Goal: Information Seeking & Learning: Find specific fact

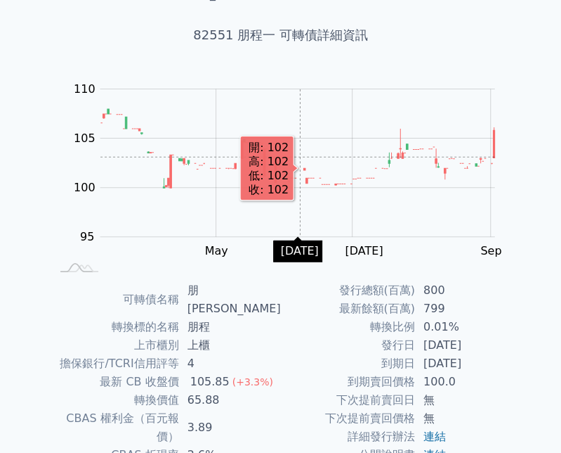
scroll to position [198, 0]
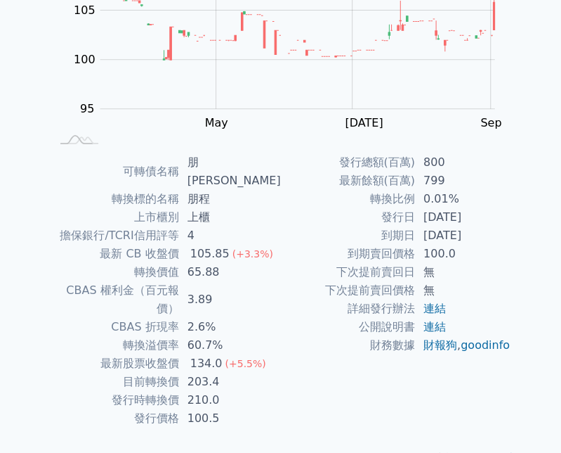
drag, startPoint x: 427, startPoint y: 239, endPoint x: 500, endPoint y: 239, distance: 73.1
click at [489, 230] on td "[DATE]" at bounding box center [463, 235] width 96 height 18
click at [490, 251] on td "100.0" at bounding box center [463, 254] width 96 height 18
drag, startPoint x: 191, startPoint y: 322, endPoint x: 265, endPoint y: 339, distance: 75.7
click at [261, 354] on td "134.0 (+5.5%)" at bounding box center [230, 363] width 102 height 18
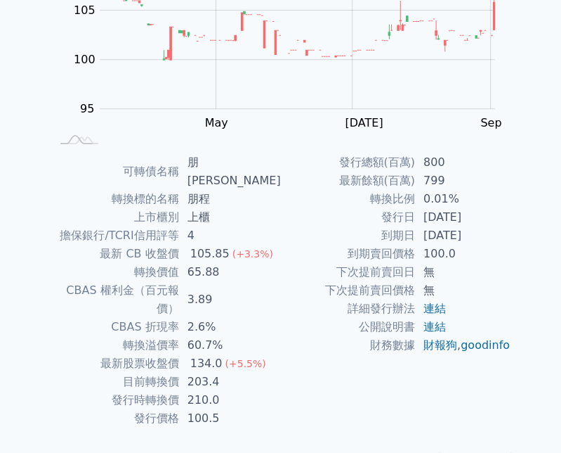
click at [261, 372] on td "203.4" at bounding box center [230, 381] width 102 height 18
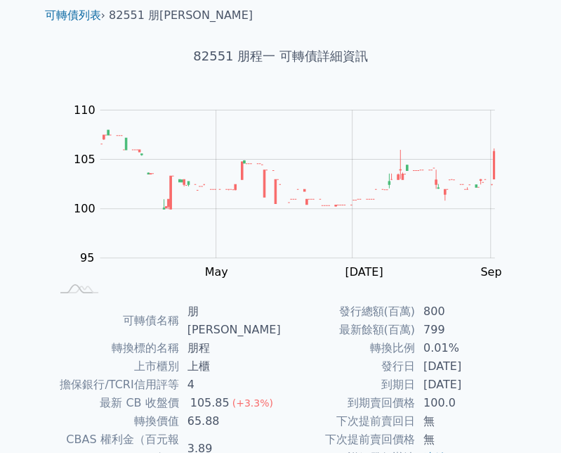
scroll to position [0, 0]
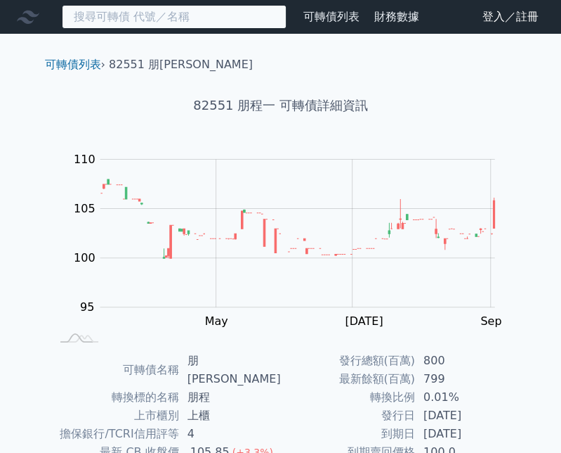
click at [198, 15] on input at bounding box center [174, 17] width 225 height 24
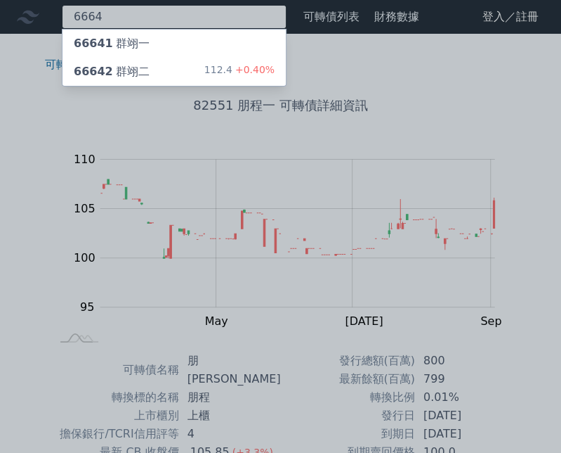
type input "6664"
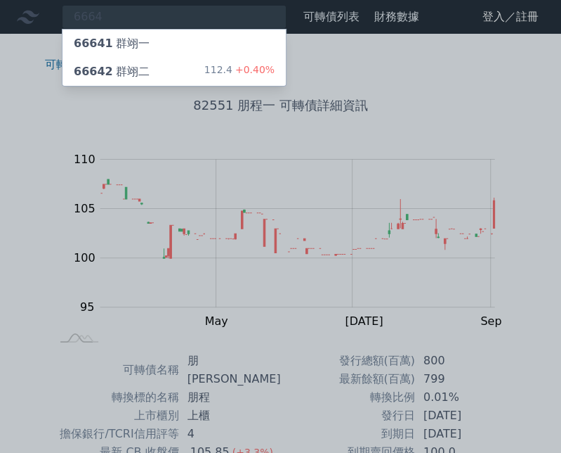
click at [216, 58] on div "66642 群翊二 112.4 +0.40%" at bounding box center [174, 72] width 223 height 28
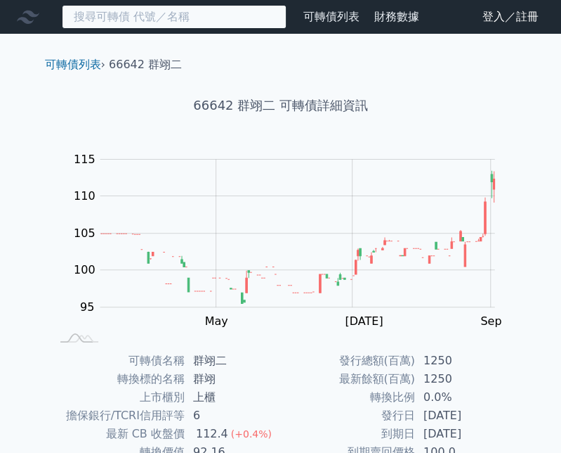
click at [125, 19] on input at bounding box center [174, 17] width 225 height 24
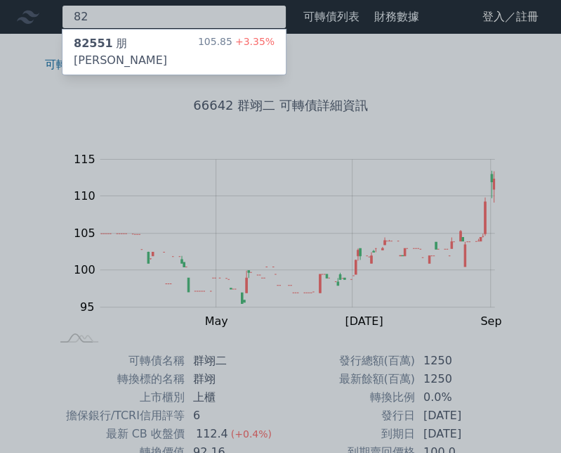
type input "8"
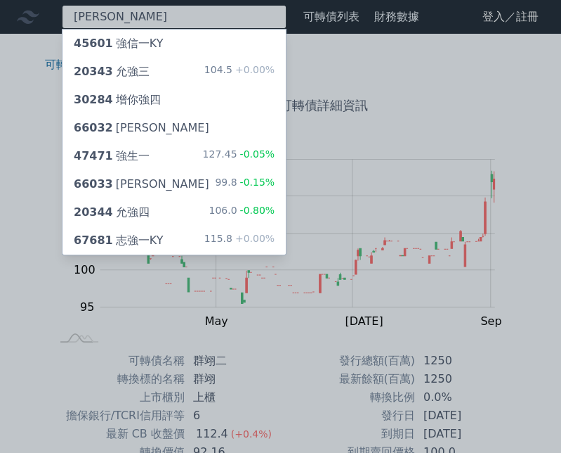
type input "[PERSON_NAME]"
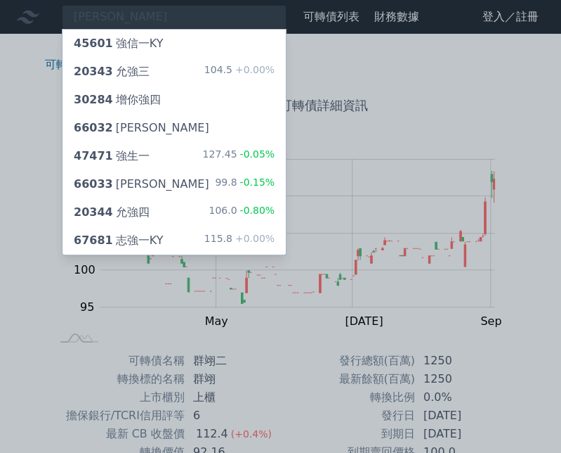
click at [188, 245] on div "67681 志強一KY 115.8 +0.00%" at bounding box center [174, 240] width 223 height 28
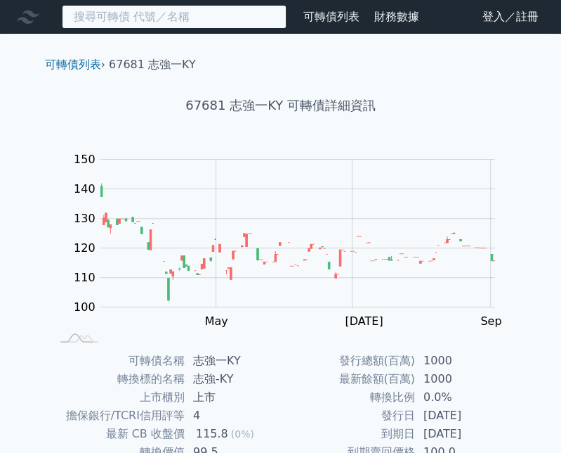
click at [118, 25] on input at bounding box center [174, 17] width 225 height 24
click at [181, 8] on input at bounding box center [174, 17] width 225 height 24
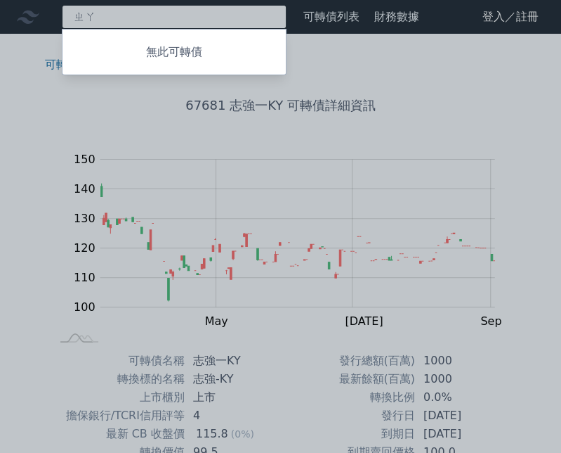
type input "ㄓ"
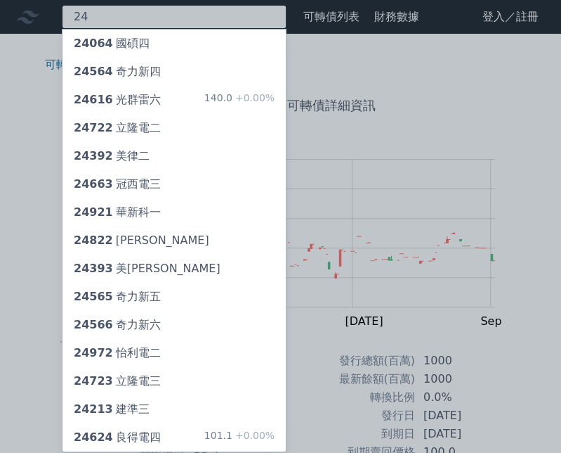
type input "2"
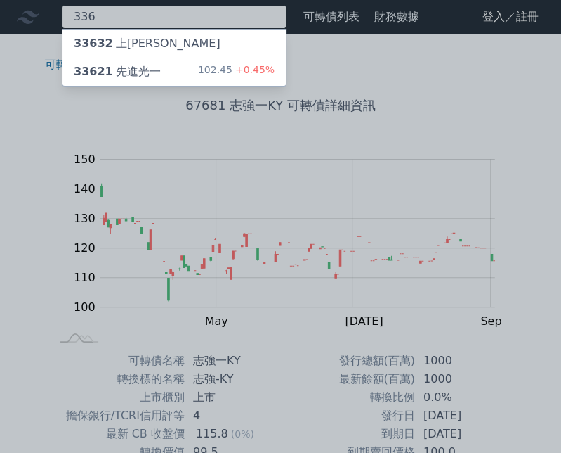
type input "336"
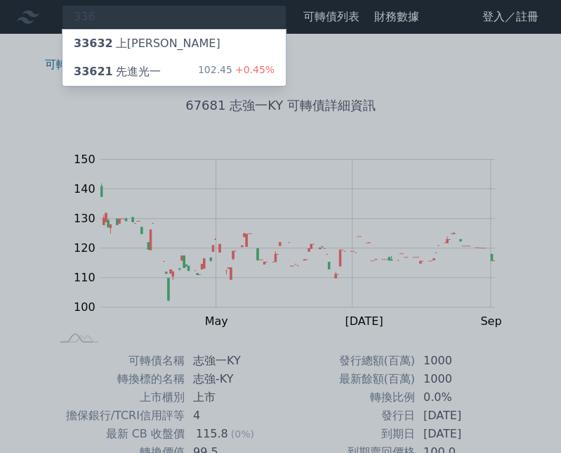
click at [179, 45] on div "33632 上[PERSON_NAME]" at bounding box center [174, 44] width 223 height 28
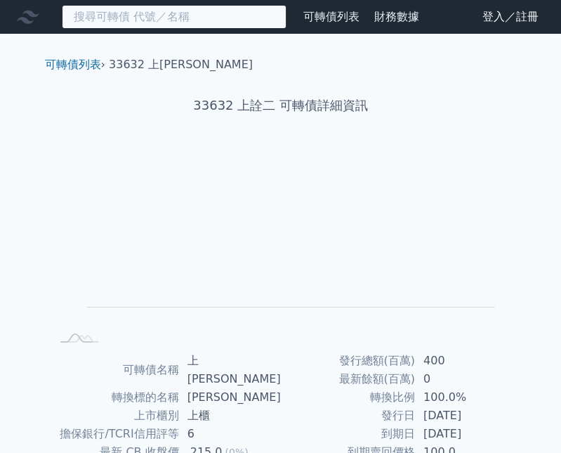
click at [123, 20] on input at bounding box center [174, 17] width 225 height 24
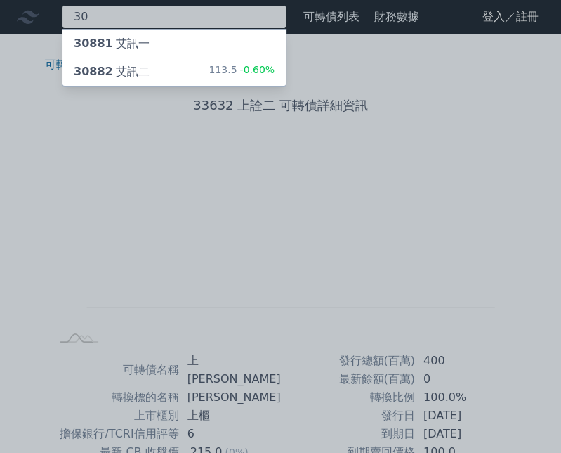
type input "3"
type input "3167"
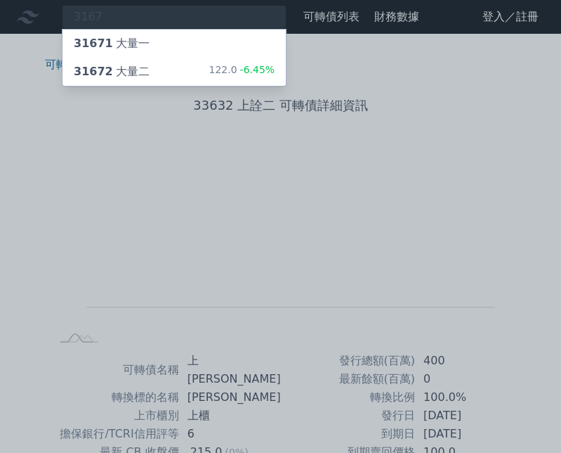
click at [150, 67] on div "31672 大量二 122.0 -6.45%" at bounding box center [174, 72] width 223 height 28
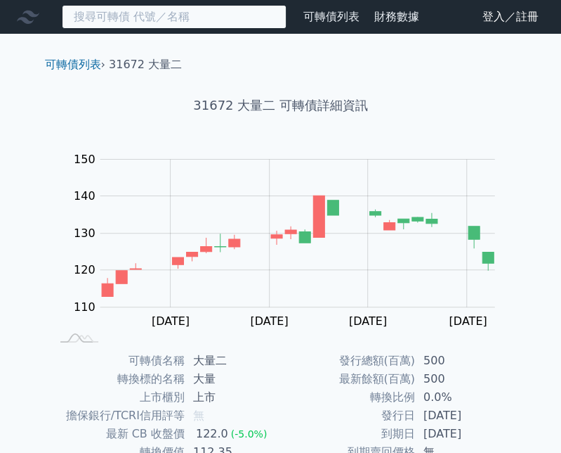
click at [228, 15] on input at bounding box center [174, 17] width 225 height 24
click at [162, 20] on input at bounding box center [174, 17] width 225 height 24
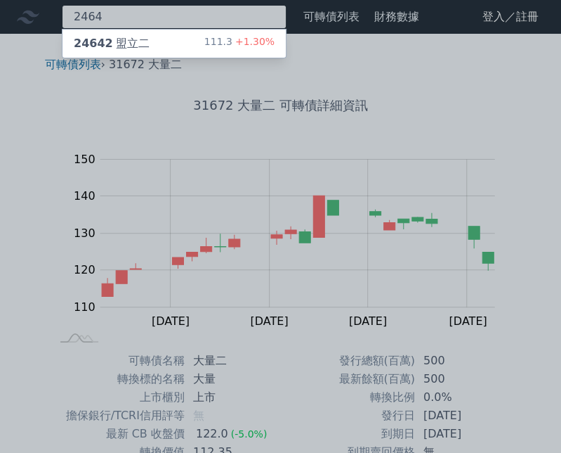
type input "2464"
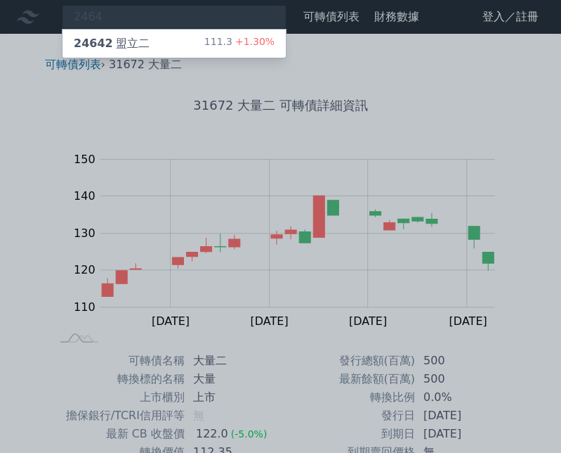
click at [160, 38] on div "24642 盟立二 111.3 +1.30%" at bounding box center [174, 44] width 223 height 28
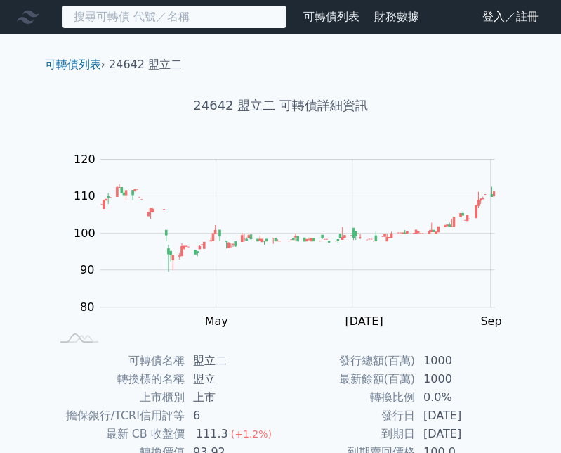
click at [124, 11] on input at bounding box center [174, 17] width 225 height 24
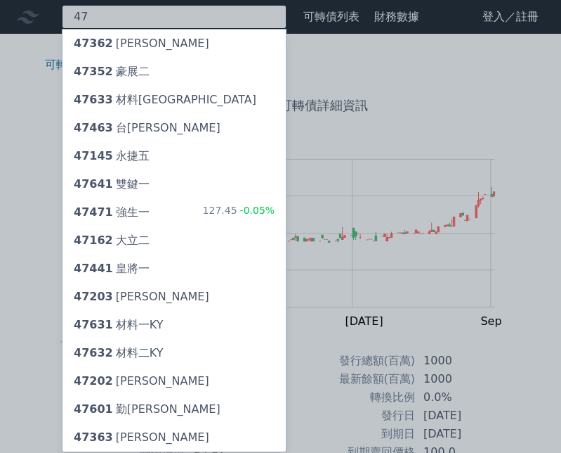
type input "4"
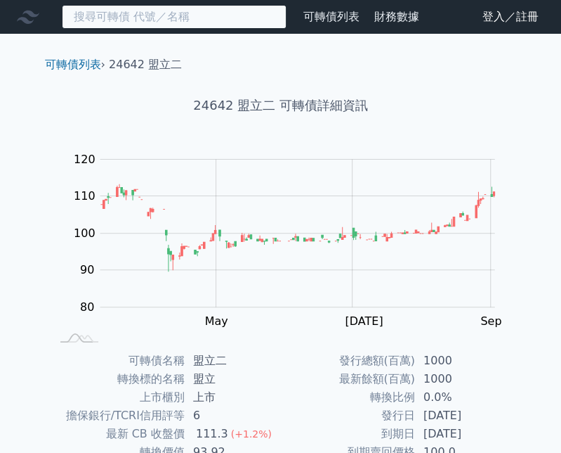
click at [200, 13] on input at bounding box center [174, 17] width 225 height 24
click at [97, 19] on input at bounding box center [174, 17] width 225 height 24
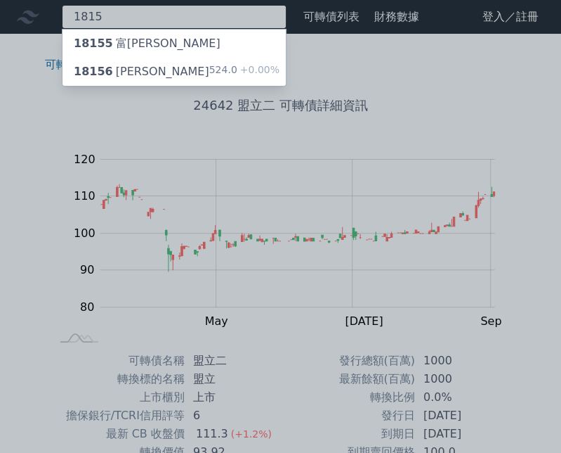
type input "1815"
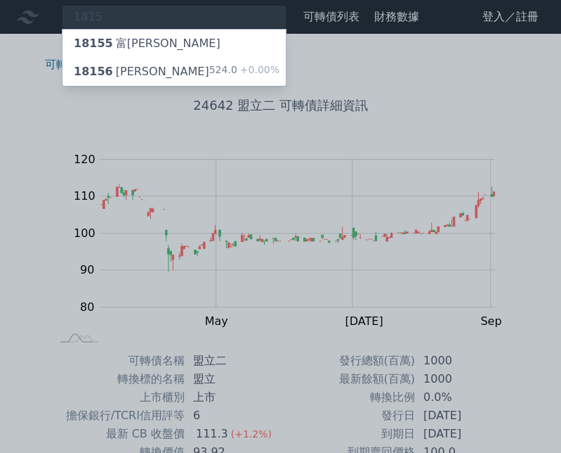
click at [217, 51] on div "18155 富喬五" at bounding box center [174, 44] width 223 height 28
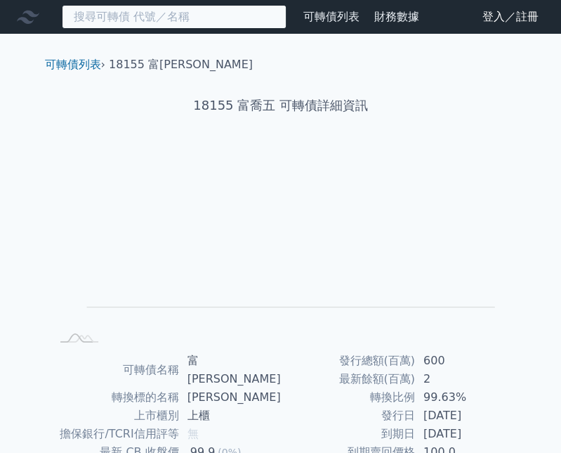
click at [104, 13] on input at bounding box center [174, 17] width 225 height 24
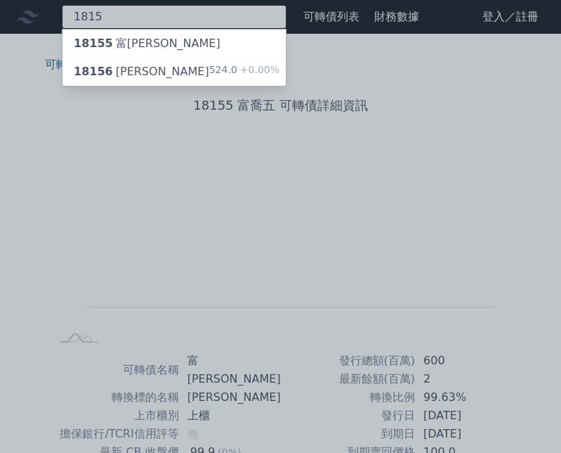
type input "1815"
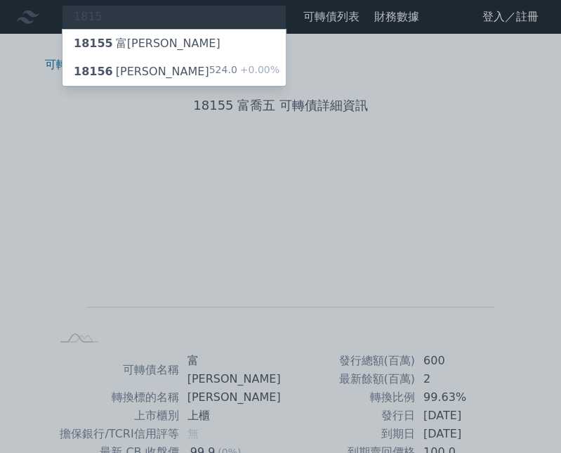
click at [140, 75] on div "18156 富喬六" at bounding box center [142, 71] width 136 height 17
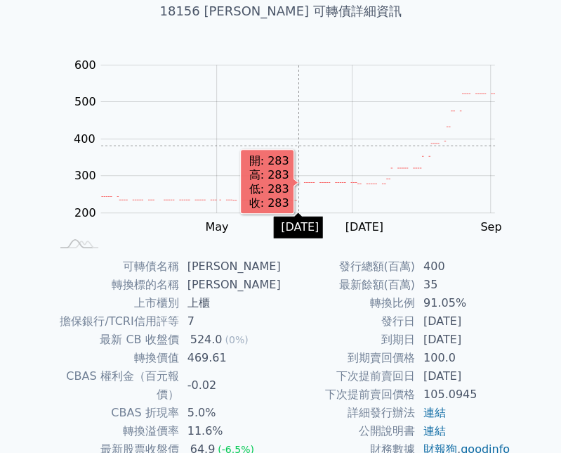
scroll to position [198, 0]
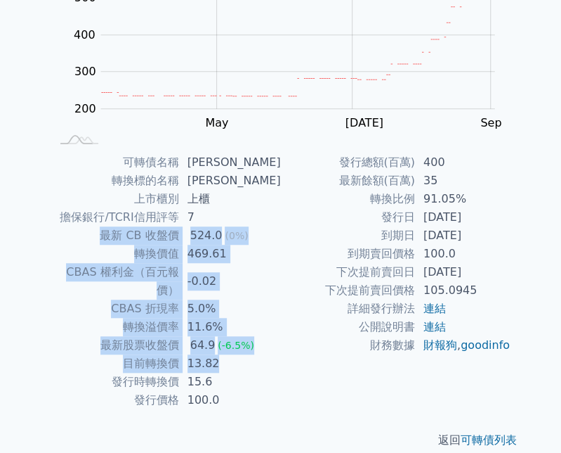
drag, startPoint x: 253, startPoint y: 345, endPoint x: 156, endPoint y: 246, distance: 138.6
click at [112, 240] on tbody "可轉債名稱 富喬六 轉換標的名稱 富喬 上市櫃別 上櫃 擔保銀行/TCRI信用評等 7 最新 CB 收盤價 524.0 (0%) 轉換價值 469.61 CB…" at bounding box center [166, 281] width 230 height 256
click at [241, 354] on td "13.82" at bounding box center [230, 363] width 102 height 18
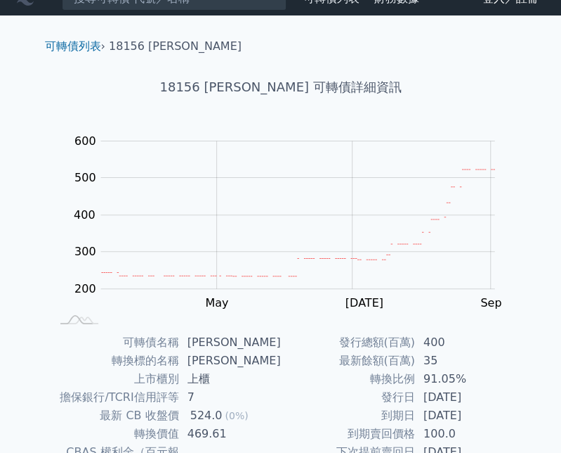
scroll to position [0, 0]
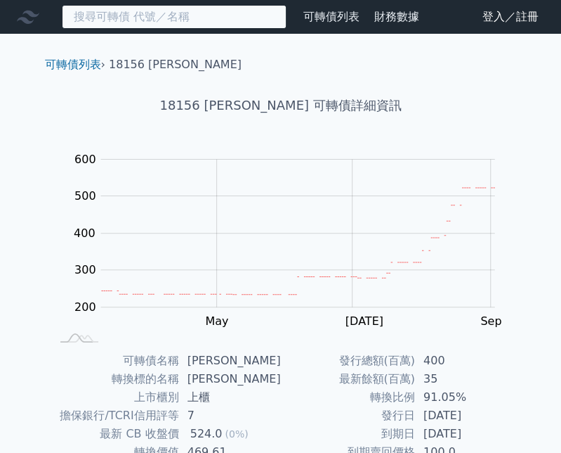
click at [129, 14] on input at bounding box center [174, 17] width 225 height 24
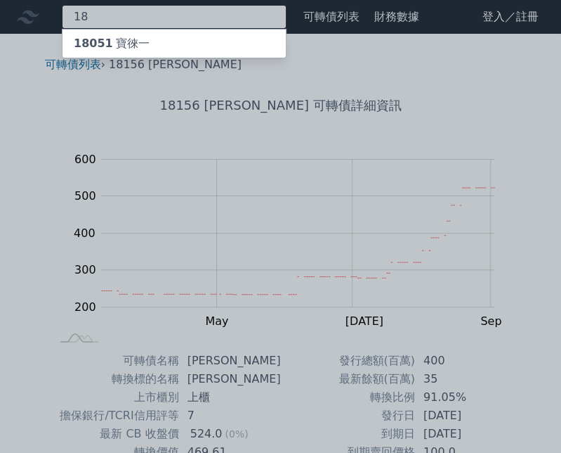
type input "1"
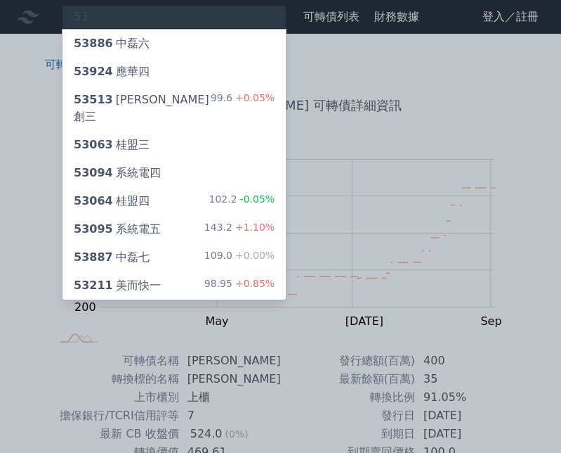
click at [129, 14] on div at bounding box center [280, 226] width 561 height 453
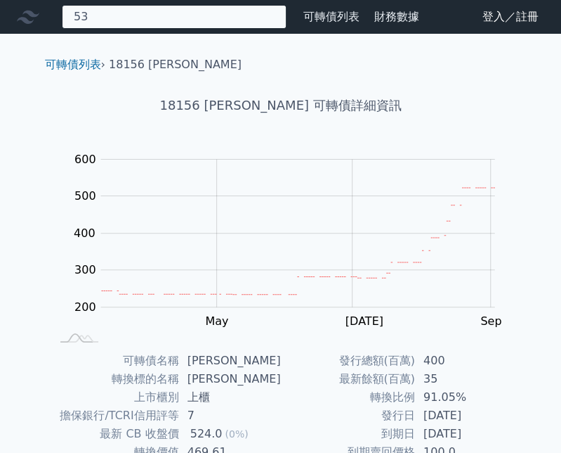
click at [129, 14] on div "53 53886 中磊六 53924 應華四 53513 鈺創三 99.6 +0.05% 53063 桂盟三 53094 系統電四 53064 桂盟四 102…" at bounding box center [174, 17] width 225 height 24
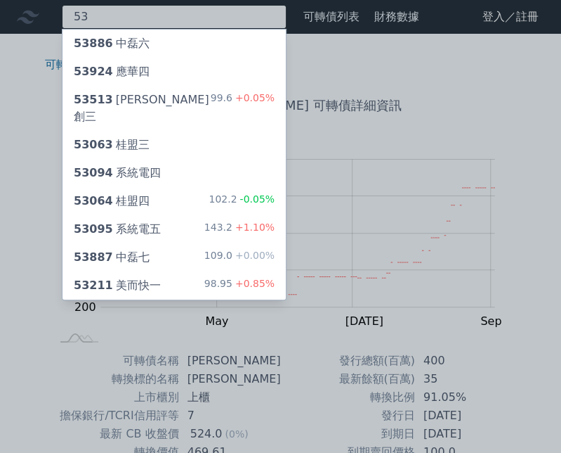
type input "5"
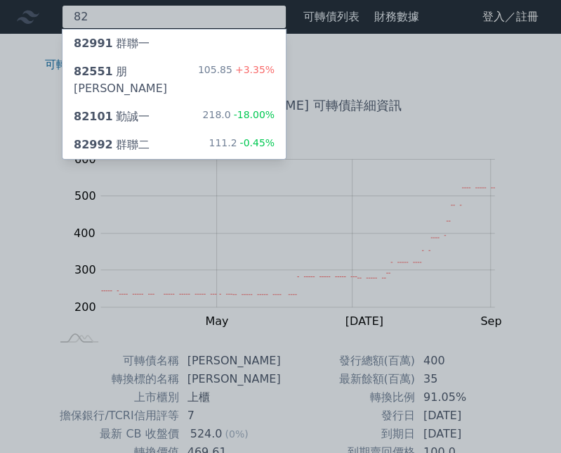
type input "82"
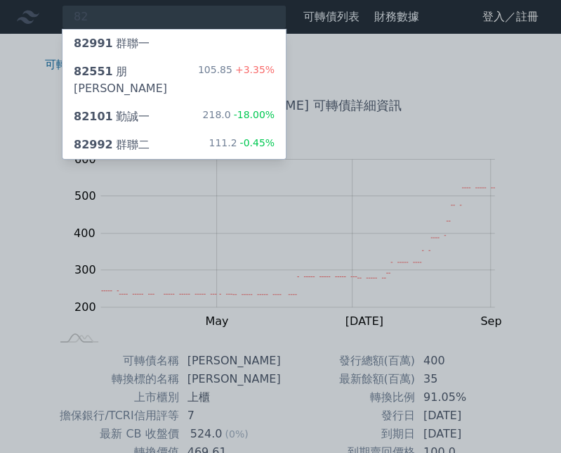
click at [133, 73] on div "82551 朋[PERSON_NAME]" at bounding box center [136, 80] width 124 height 34
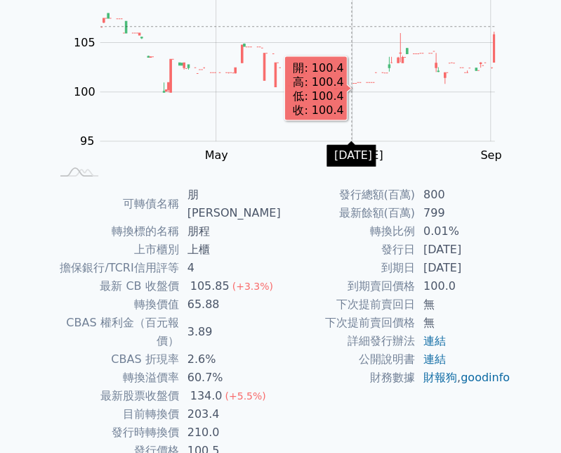
scroll to position [198, 0]
